Goal: Task Accomplishment & Management: Use online tool/utility

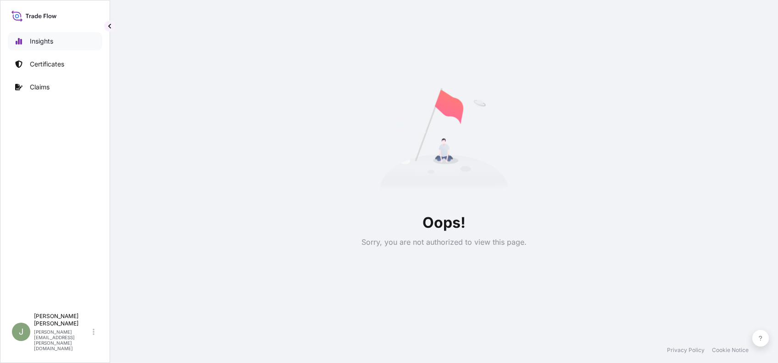
click at [59, 36] on link "Insights" at bounding box center [55, 41] width 95 height 18
select select "2025"
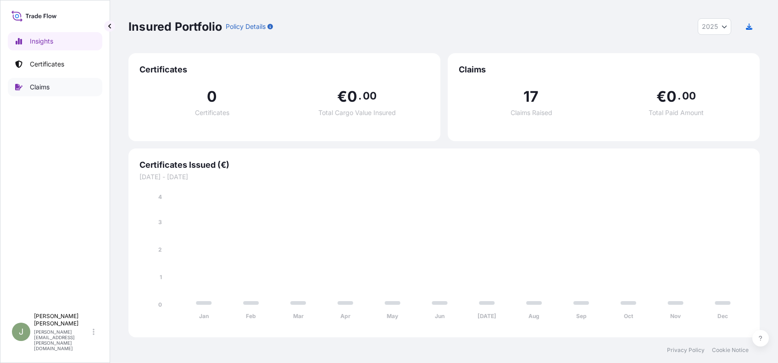
click at [30, 93] on link "Claims" at bounding box center [55, 87] width 95 height 18
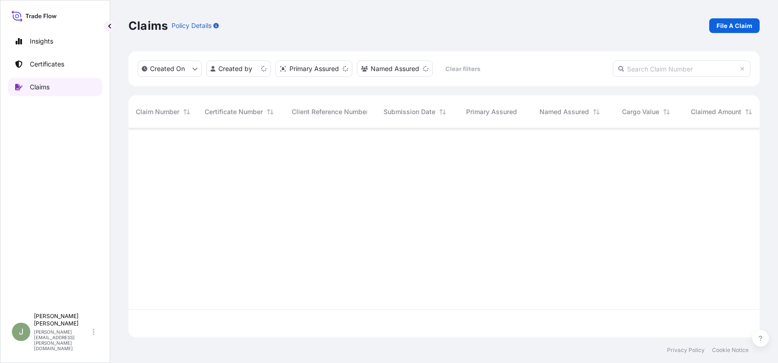
scroll to position [205, 622]
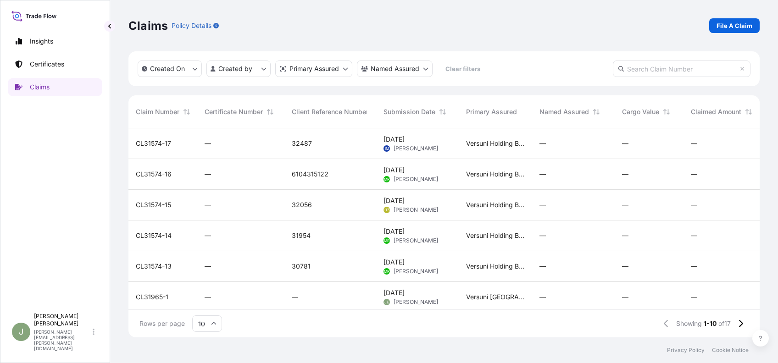
click at [140, 139] on span "CL31574-17" at bounding box center [153, 143] width 35 height 9
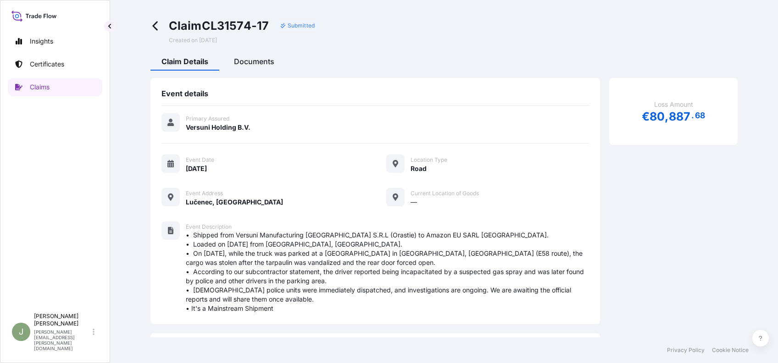
click at [254, 60] on span "Documents" at bounding box center [254, 61] width 40 height 9
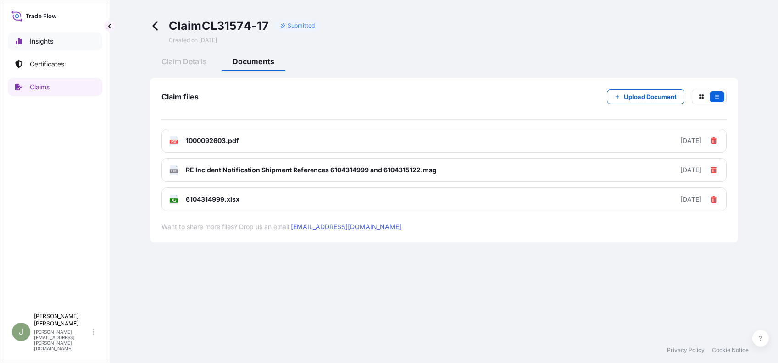
click at [50, 40] on p "Insights" at bounding box center [41, 41] width 23 height 9
select select "2025"
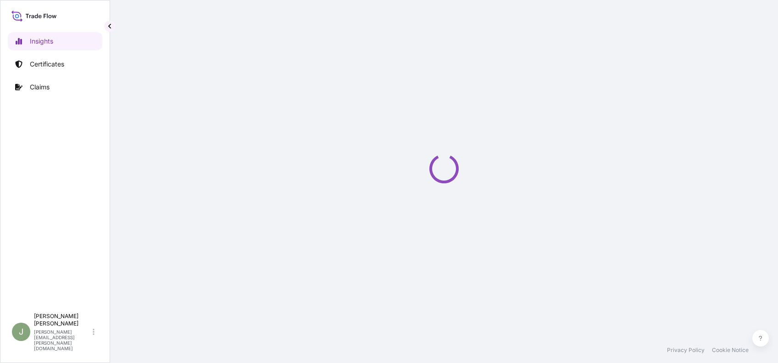
select select "2025"
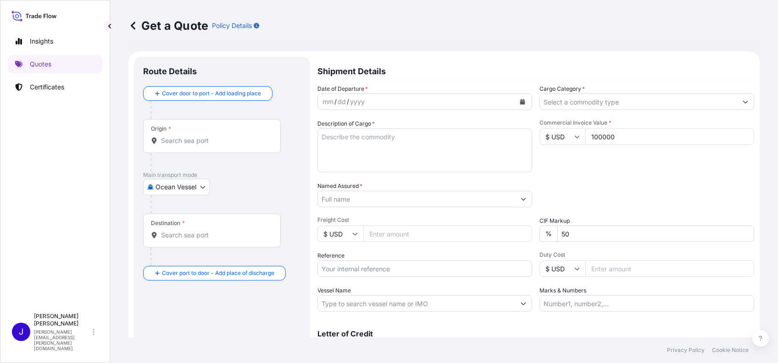
select select "Ocean Vessel"
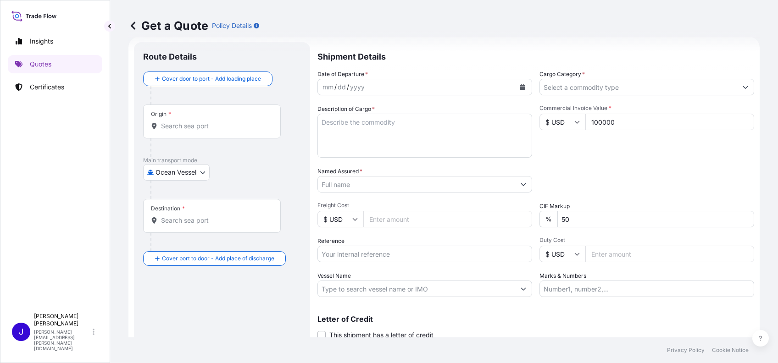
select select
